Goal: Check status: Check status

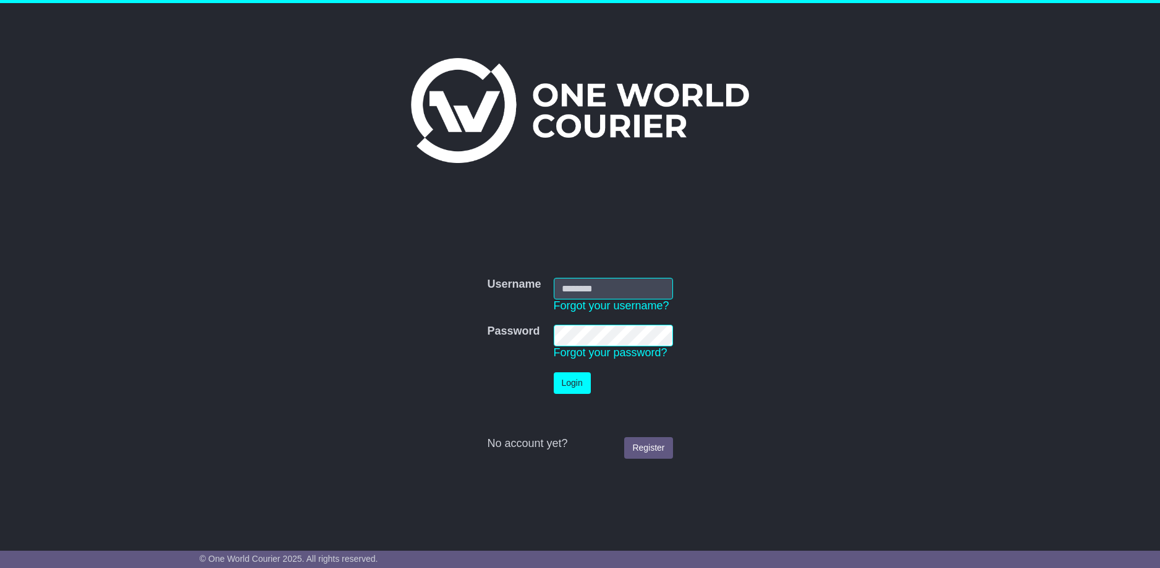
click at [599, 287] on input "Username" at bounding box center [613, 289] width 119 height 22
type input "**********"
click at [570, 375] on button "Login" at bounding box center [572, 384] width 37 height 22
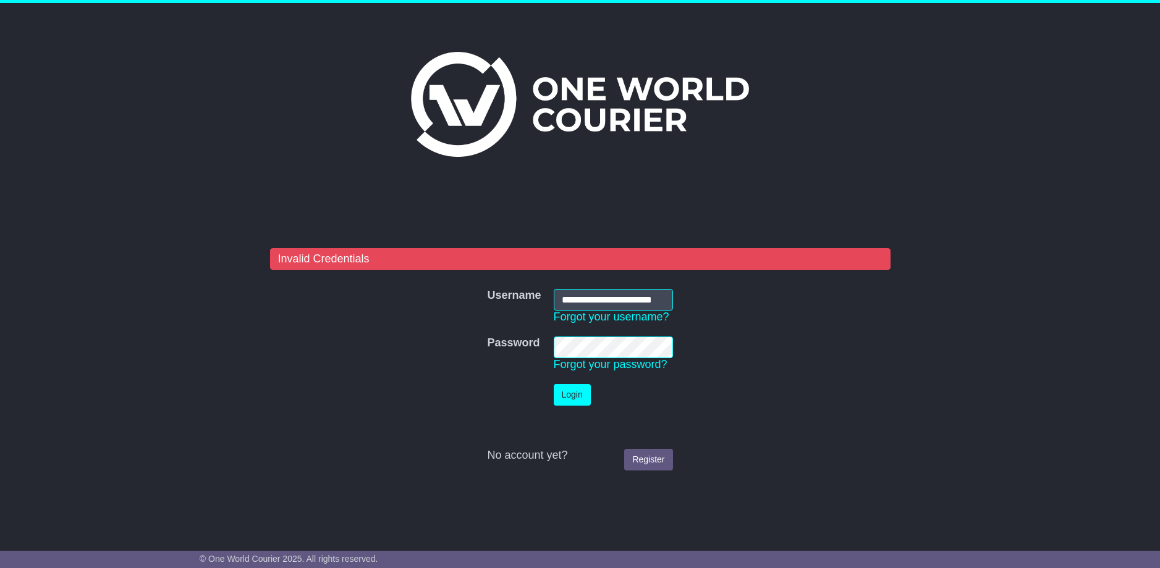
click at [549, 339] on td "Password Forgot your password?" at bounding box center [613, 355] width 132 height 48
click at [573, 397] on button "Login" at bounding box center [572, 395] width 37 height 22
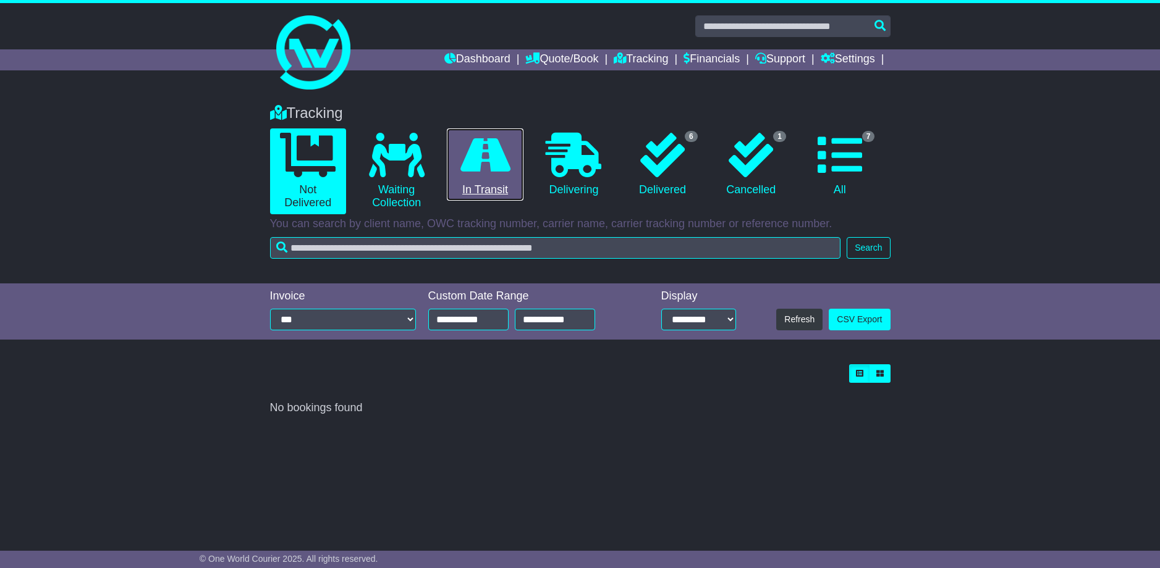
click at [487, 192] on link "0 In Transit" at bounding box center [485, 165] width 76 height 73
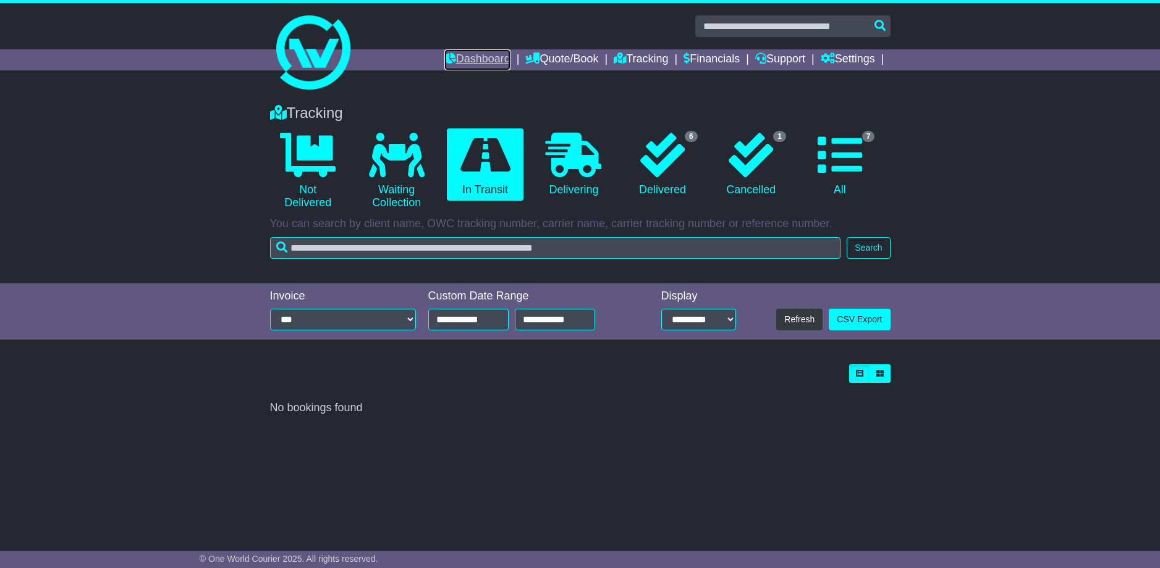
click at [483, 60] on link "Dashboard" at bounding box center [477, 59] width 66 height 21
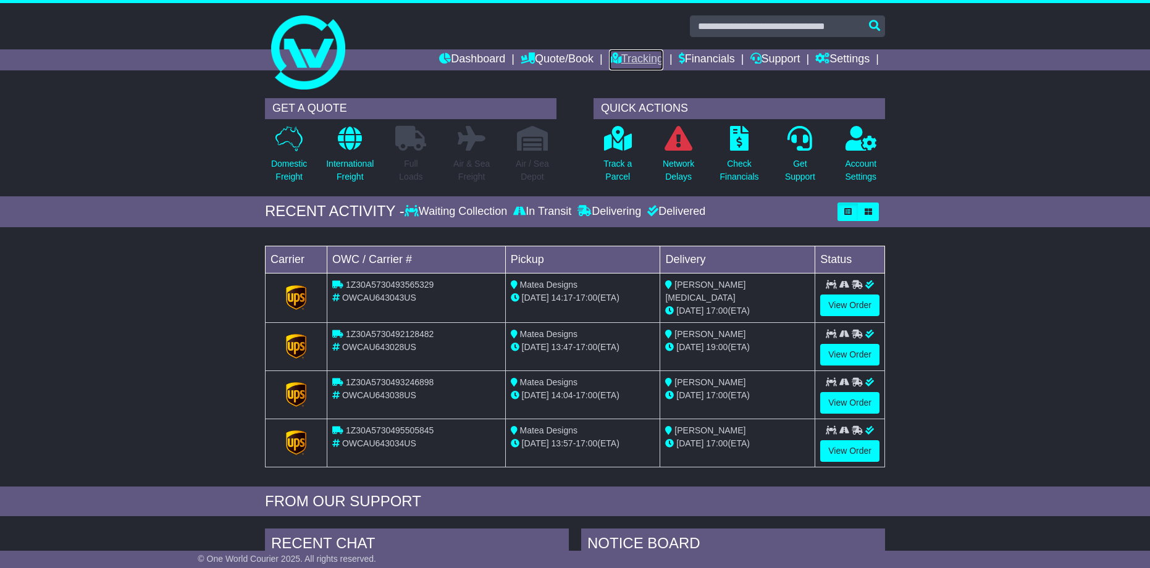
click at [657, 56] on link "Tracking" at bounding box center [636, 59] width 54 height 21
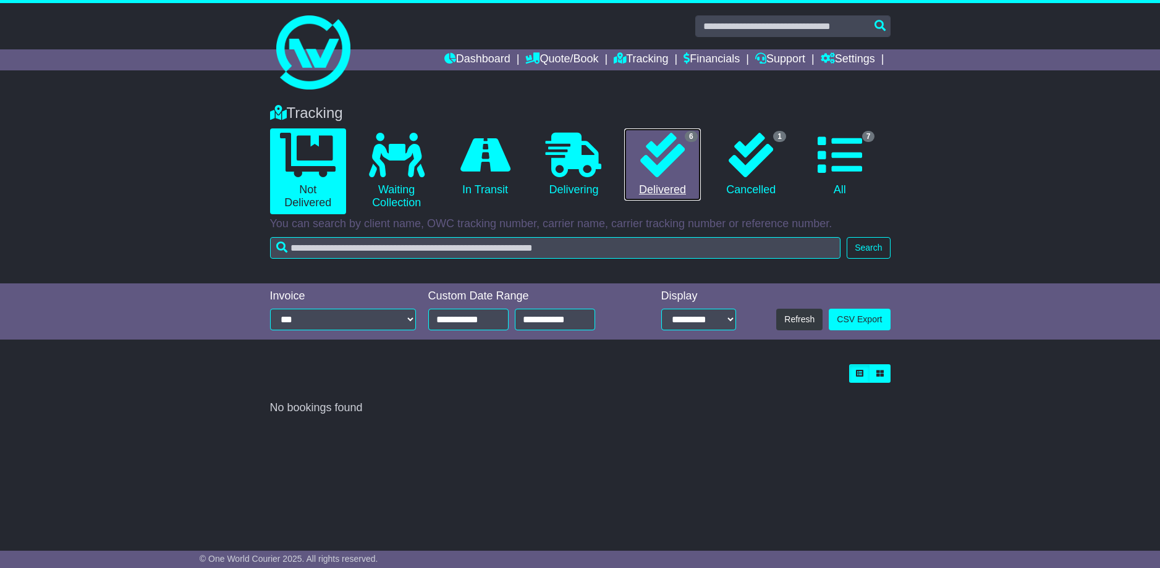
click at [667, 164] on icon at bounding box center [662, 155] width 44 height 44
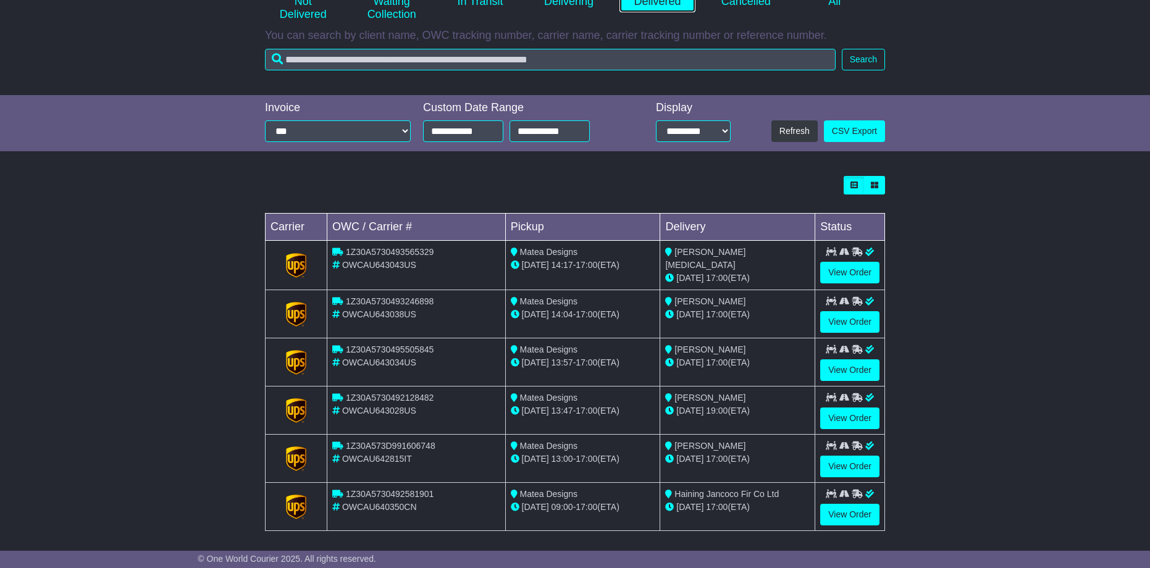
scroll to position [194, 0]
